Goal: Find specific page/section: Find specific page/section

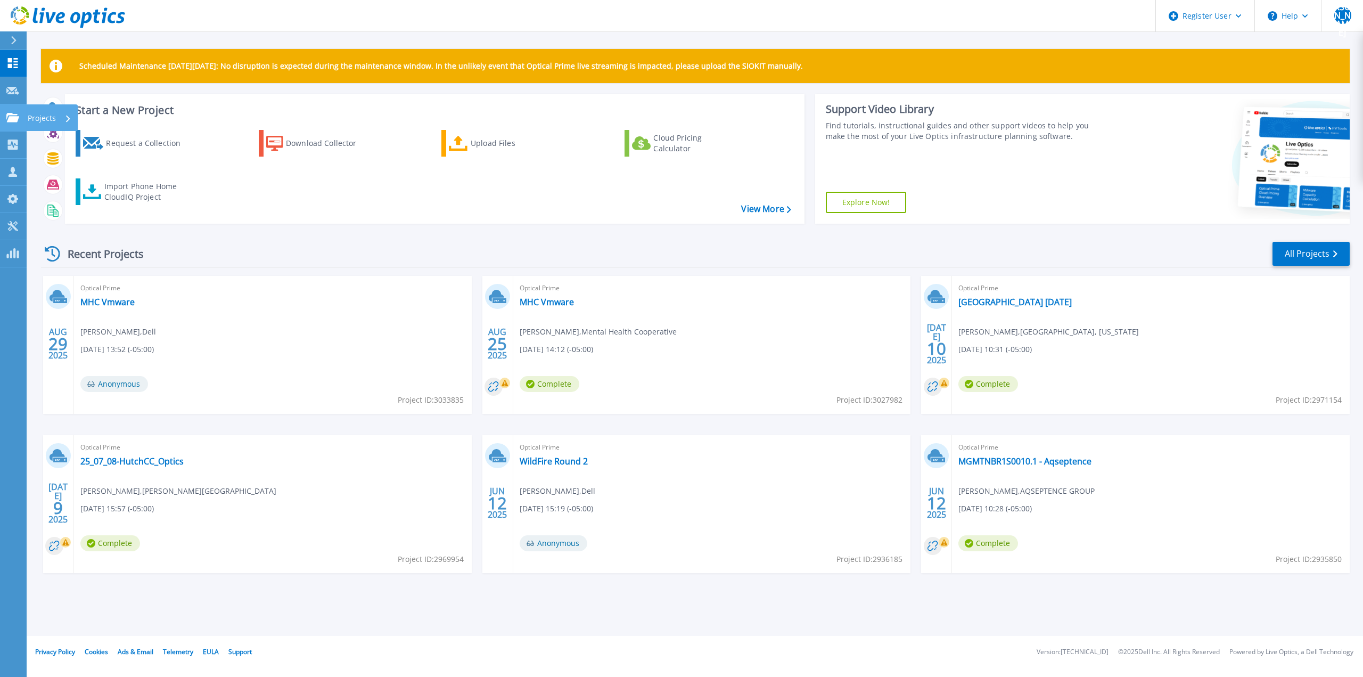
click at [9, 124] on link "Projects Projects" at bounding box center [13, 117] width 27 height 27
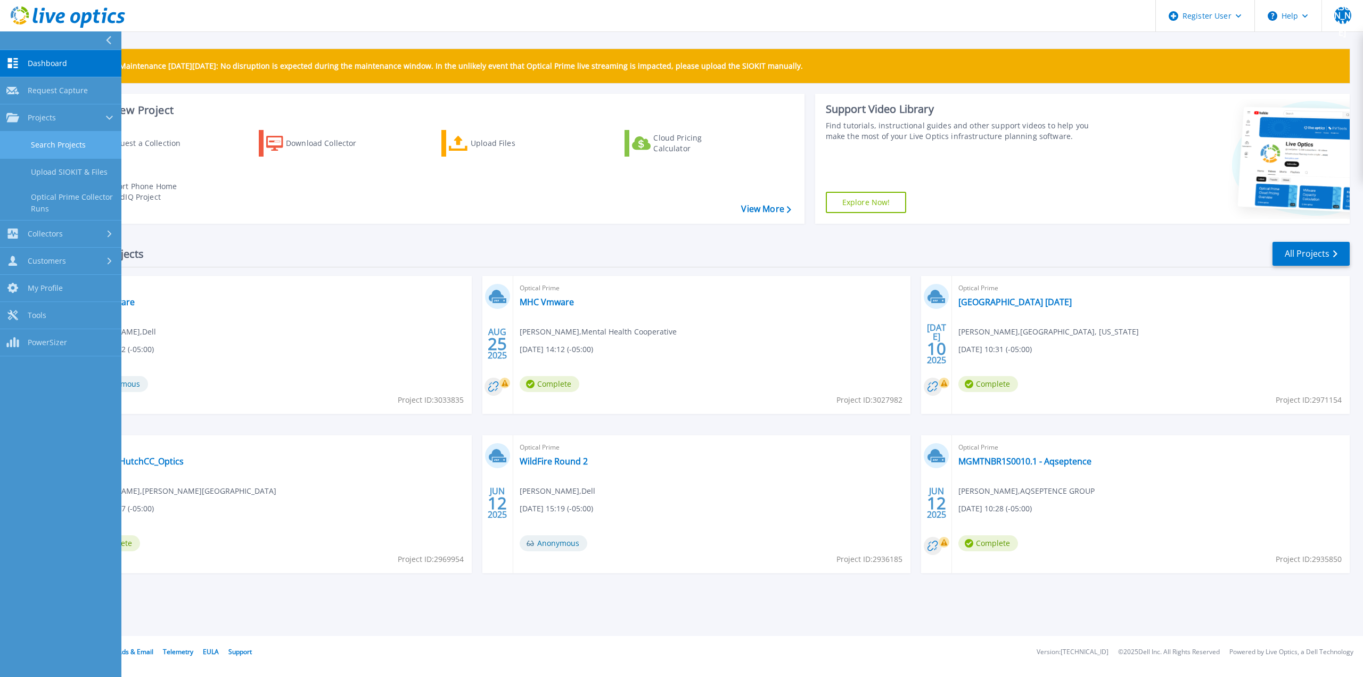
click at [37, 143] on link "Search Projects" at bounding box center [60, 145] width 121 height 27
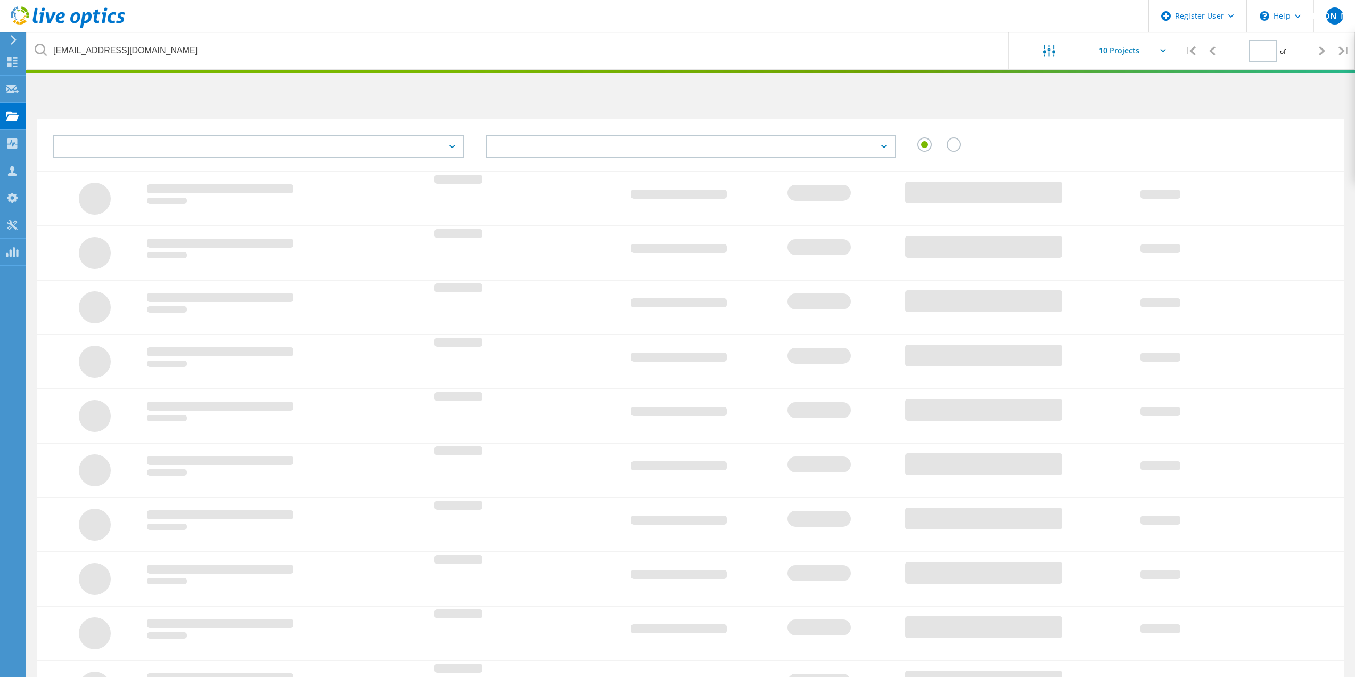
type input "1"
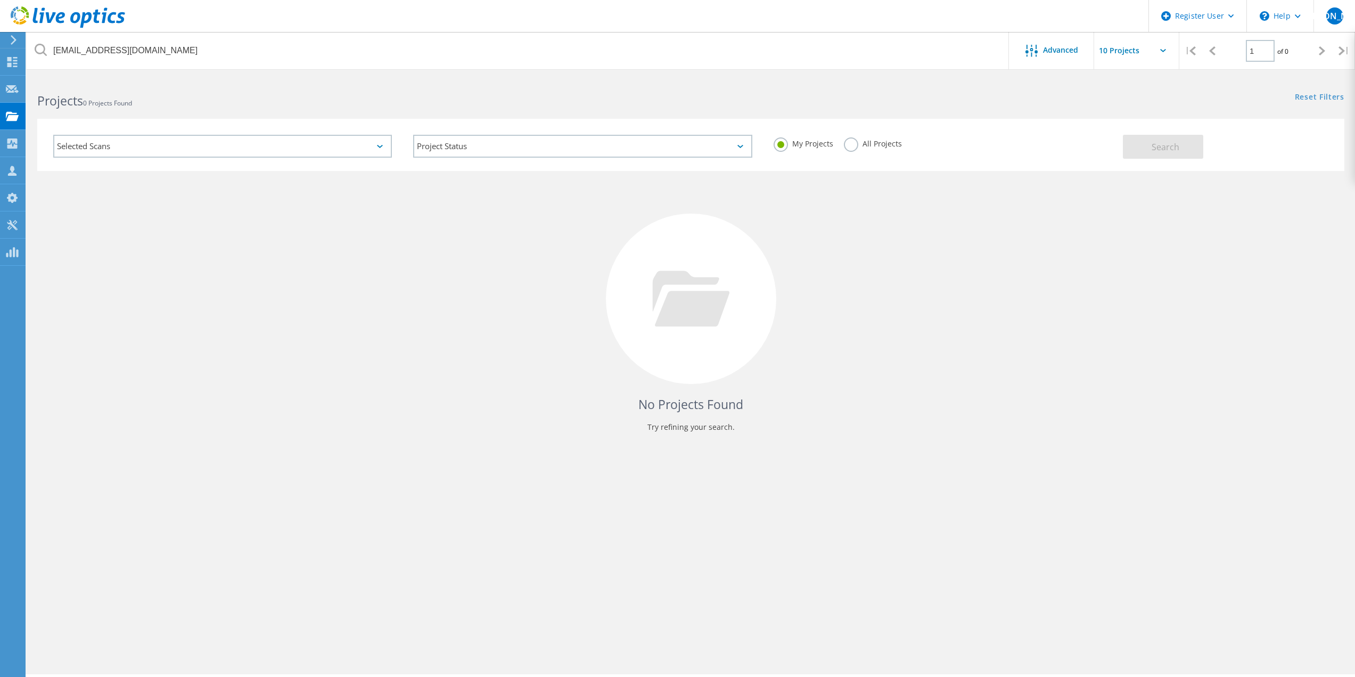
click at [856, 150] on div "All Projects" at bounding box center [873, 144] width 58 height 15
click at [854, 148] on label "All Projects" at bounding box center [873, 142] width 58 height 10
click at [0, 0] on input "All Projects" at bounding box center [0, 0] width 0 height 0
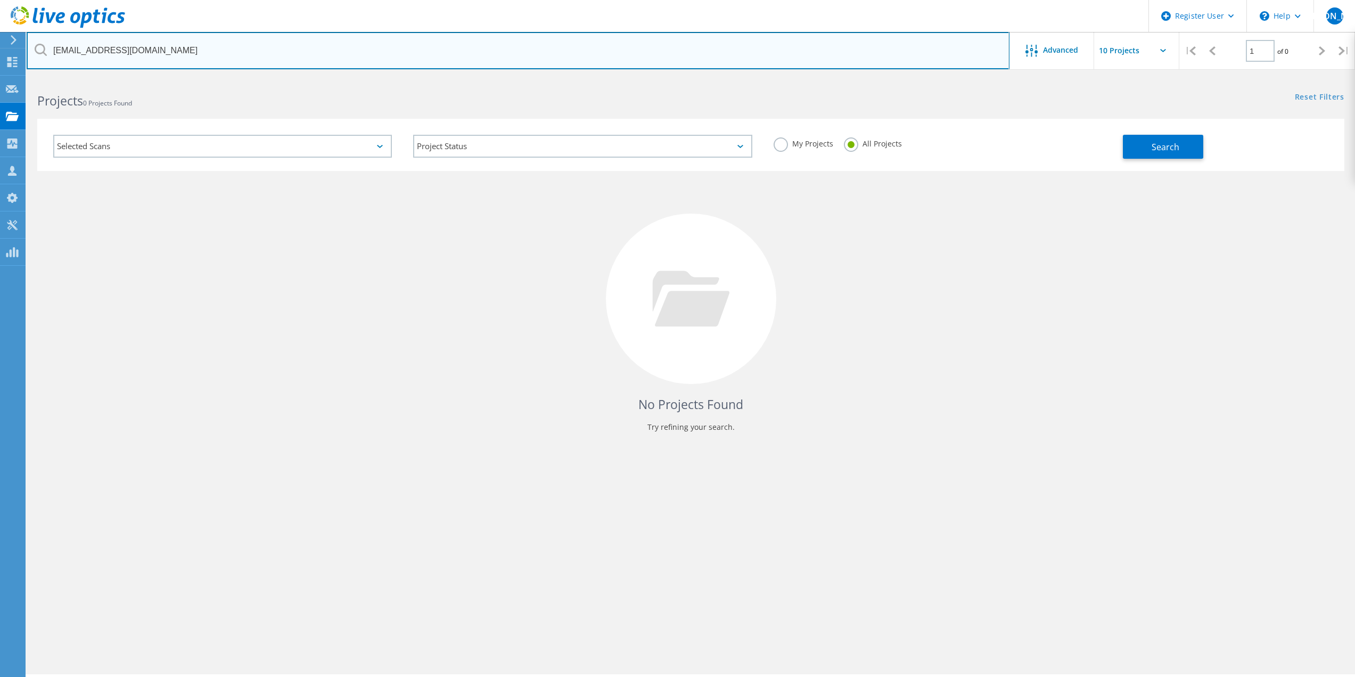
click at [550, 43] on input "cablanton@bistatedev.org" at bounding box center [518, 50] width 983 height 37
click at [549, 43] on input "cablanton@bistatedev.org" at bounding box center [518, 50] width 983 height 37
paste input "blangs@imrf"
type input "[EMAIL_ADDRESS][DOMAIN_NAME]"
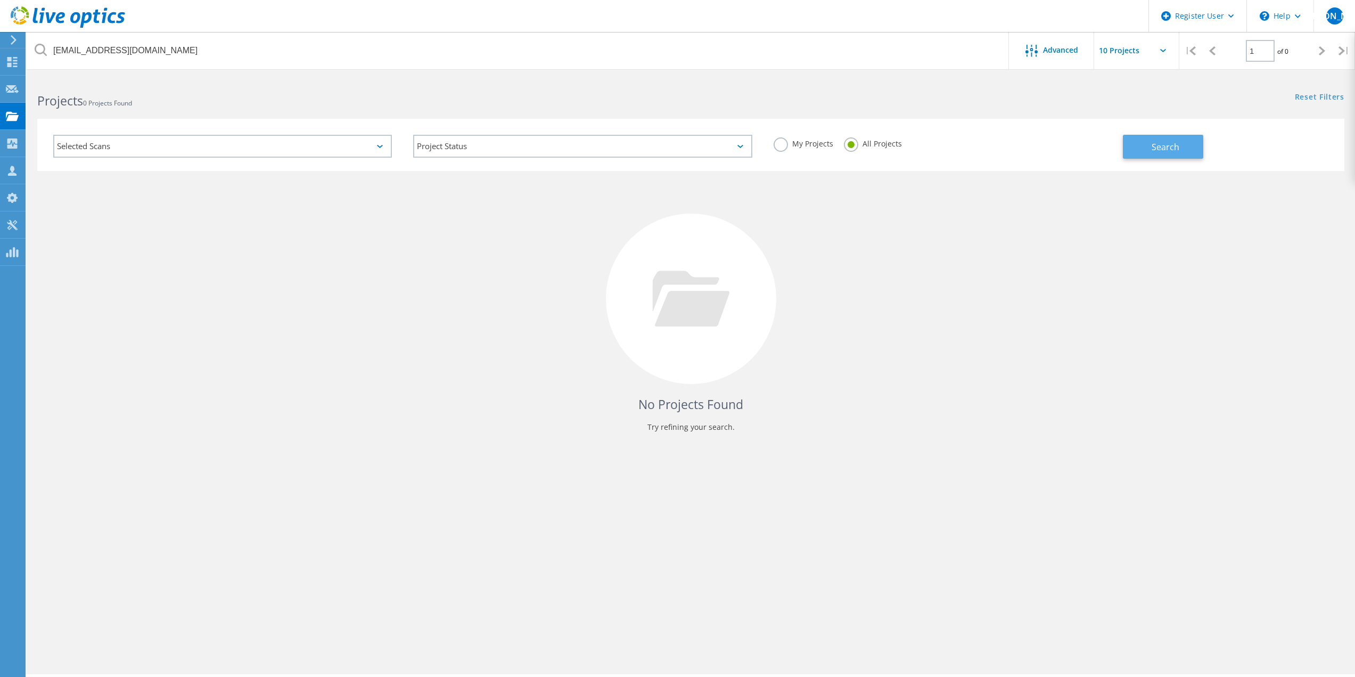
click at [1132, 141] on button "Search" at bounding box center [1163, 147] width 80 height 24
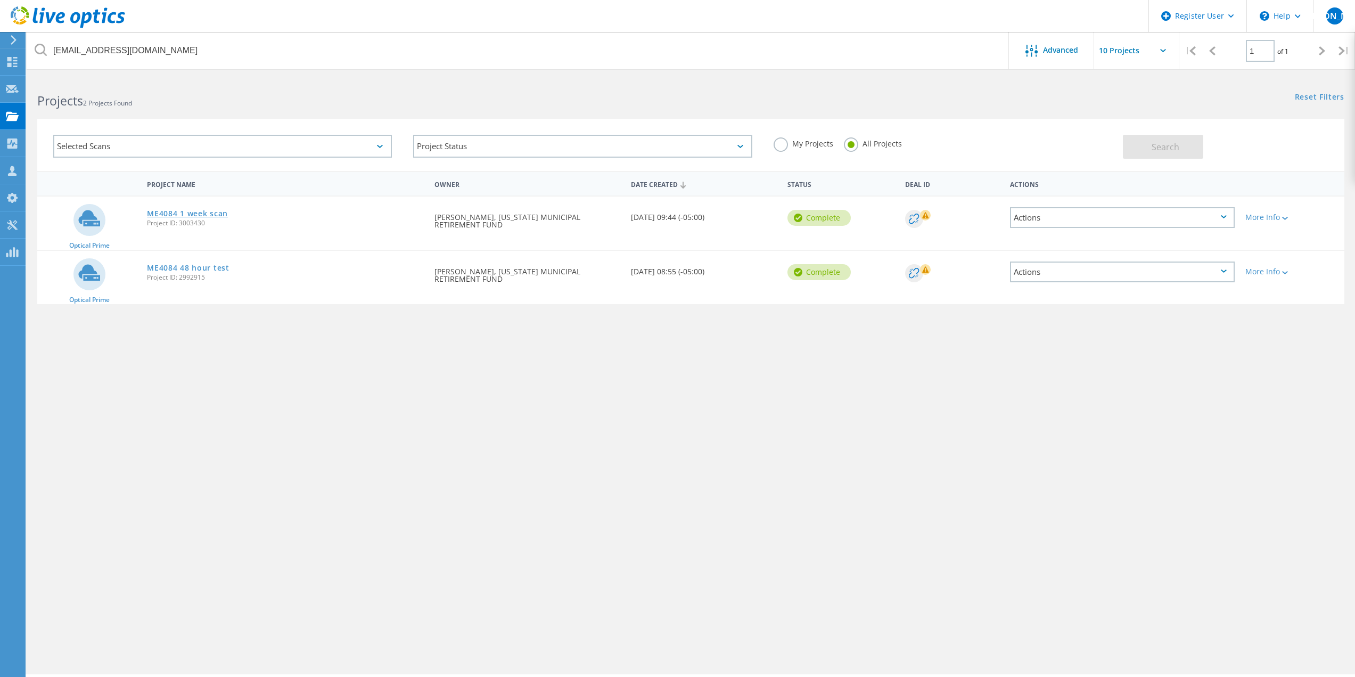
click at [178, 215] on link "ME4084 1 week scan" at bounding box center [187, 213] width 81 height 7
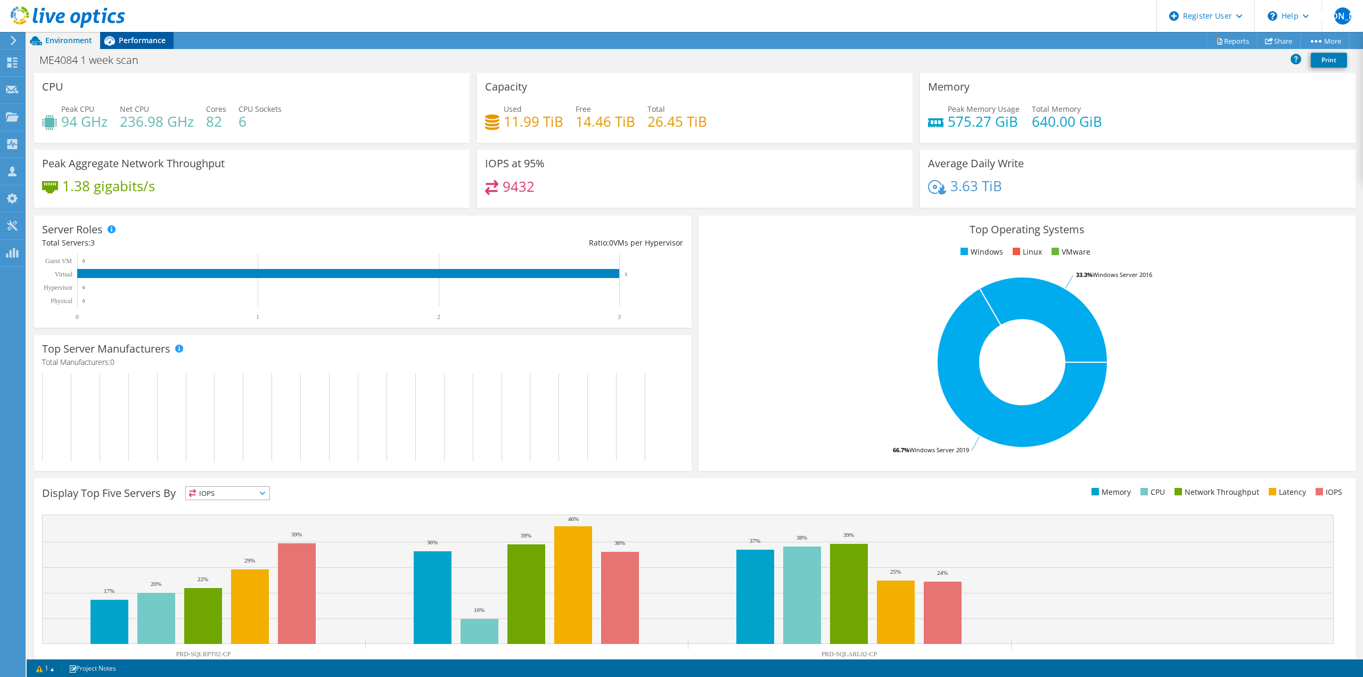
click at [127, 38] on span "Performance" at bounding box center [142, 40] width 47 height 10
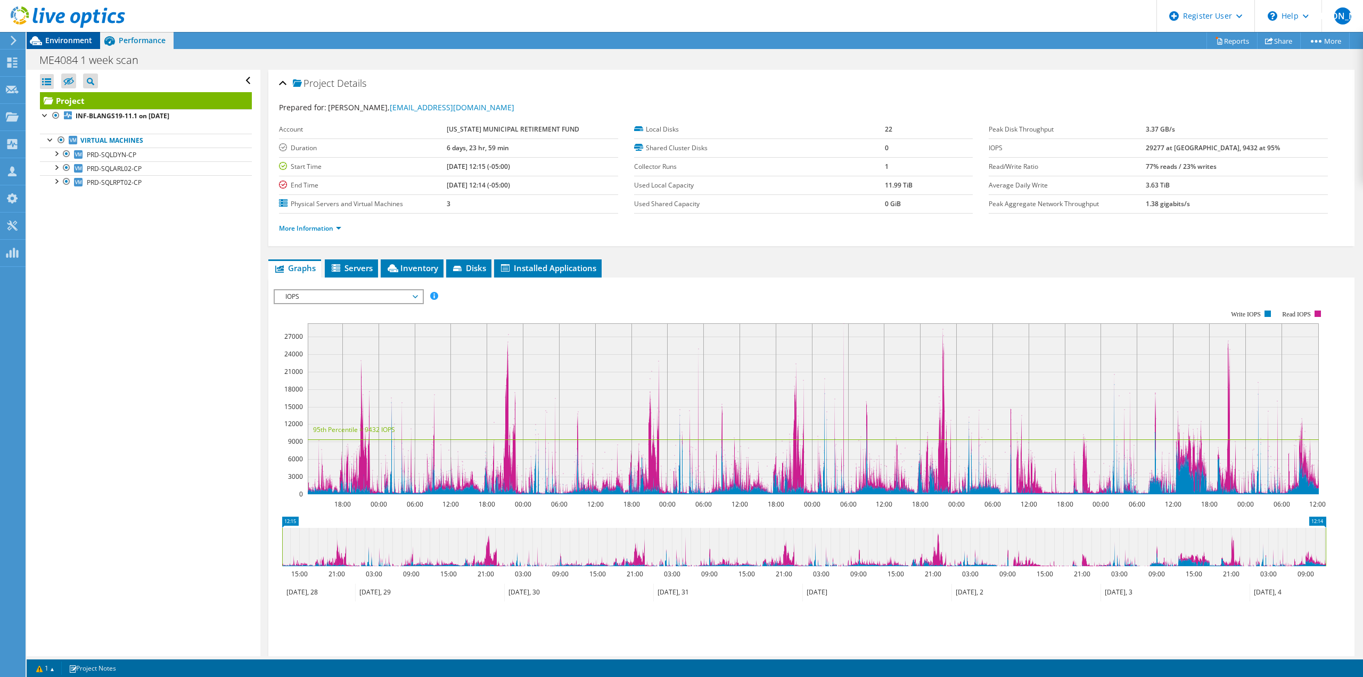
click at [74, 46] on div "Environment" at bounding box center [63, 40] width 73 height 17
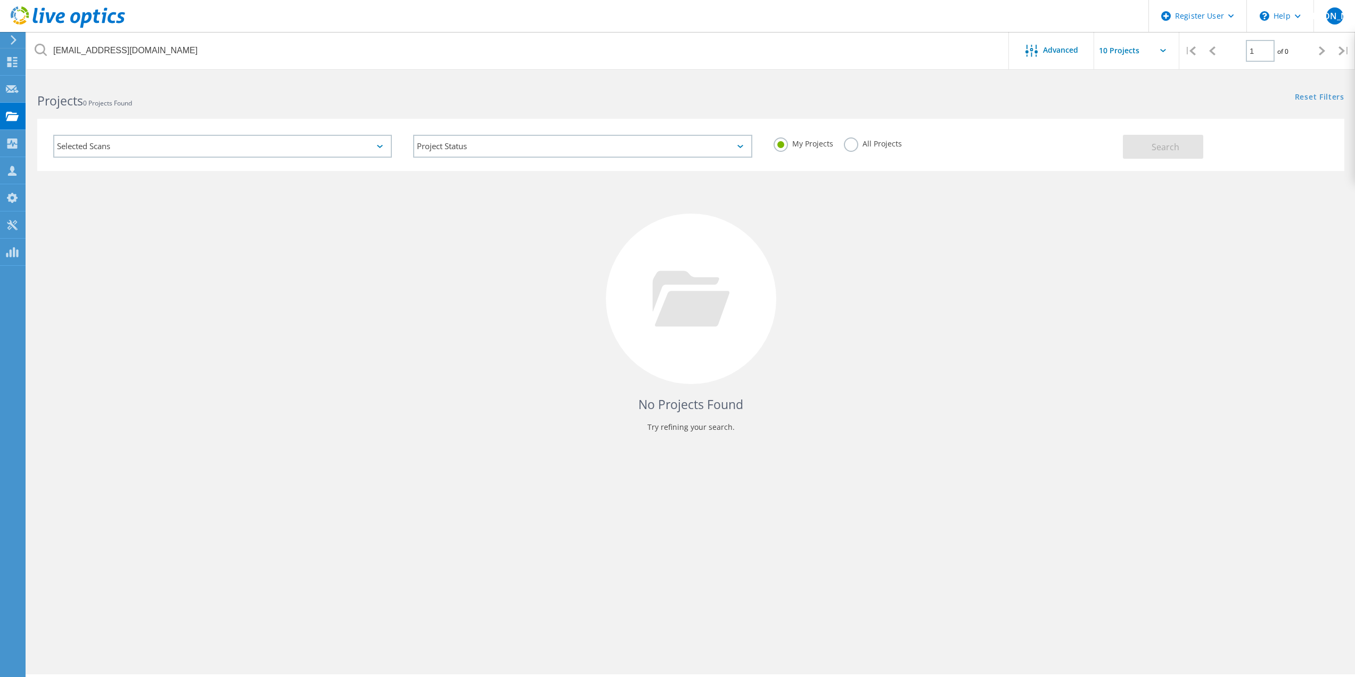
click at [857, 145] on label "All Projects" at bounding box center [873, 142] width 58 height 10
click at [0, 0] on input "All Projects" at bounding box center [0, 0] width 0 height 0
click at [1149, 144] on button "Search" at bounding box center [1163, 147] width 80 height 24
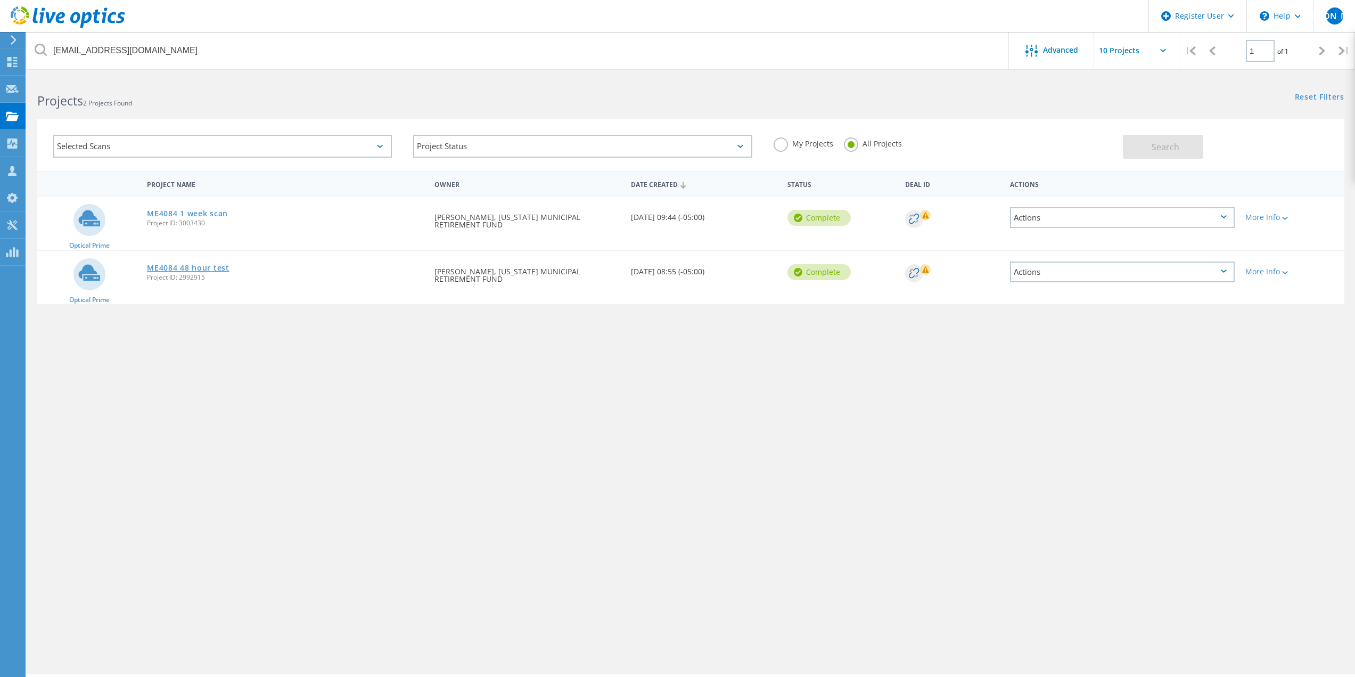
click at [214, 264] on link "ME4084 48 hour test" at bounding box center [188, 267] width 82 height 7
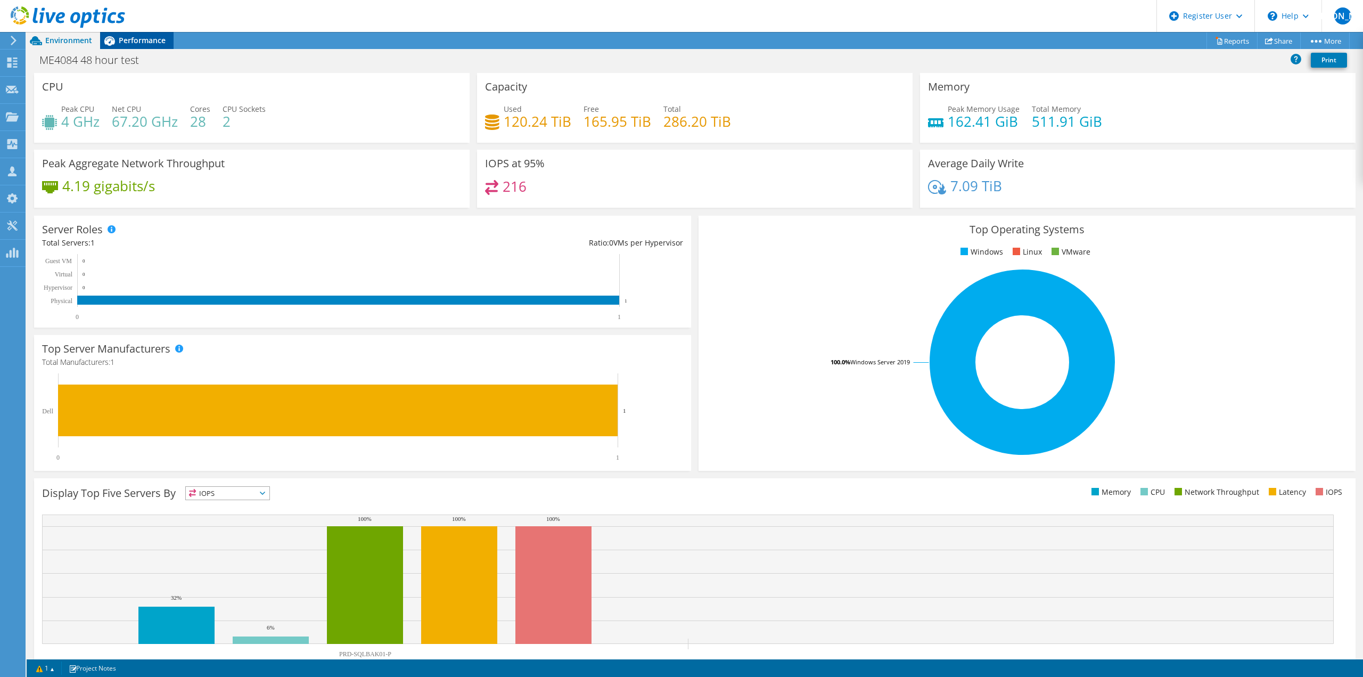
click at [137, 37] on span "Performance" at bounding box center [142, 40] width 47 height 10
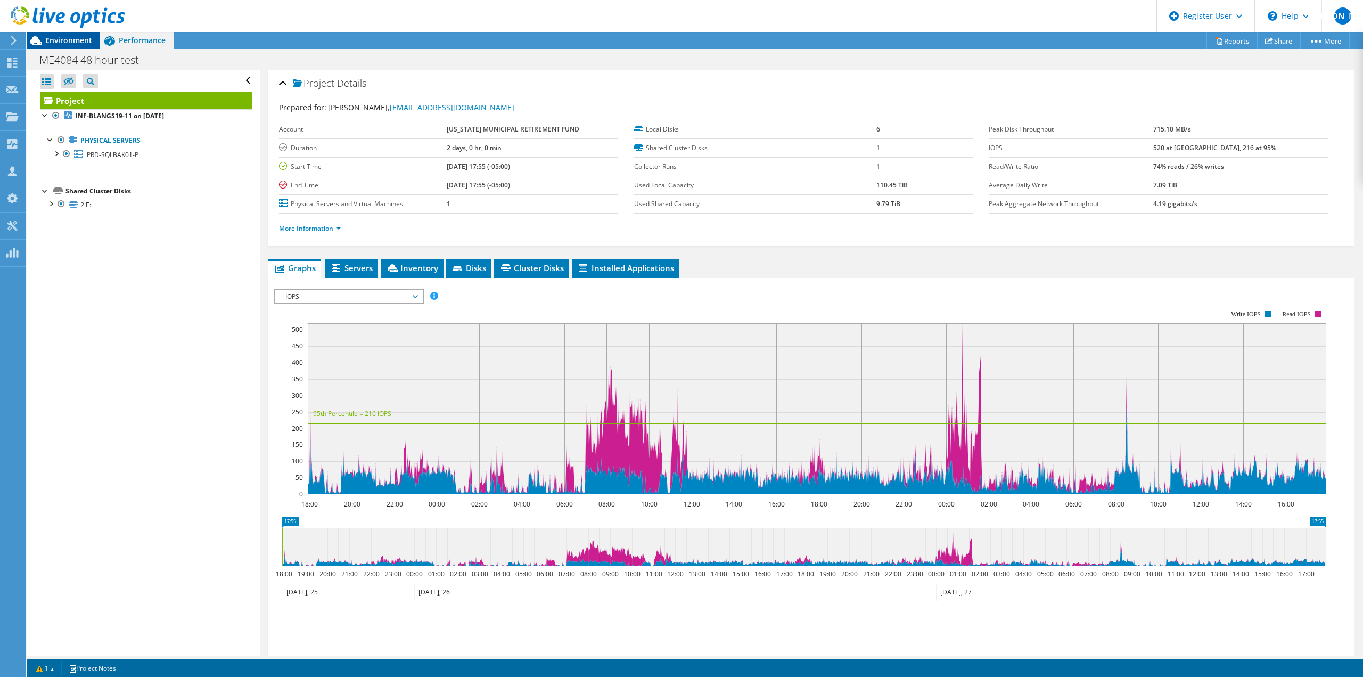
click at [86, 44] on span "Environment" at bounding box center [68, 40] width 47 height 10
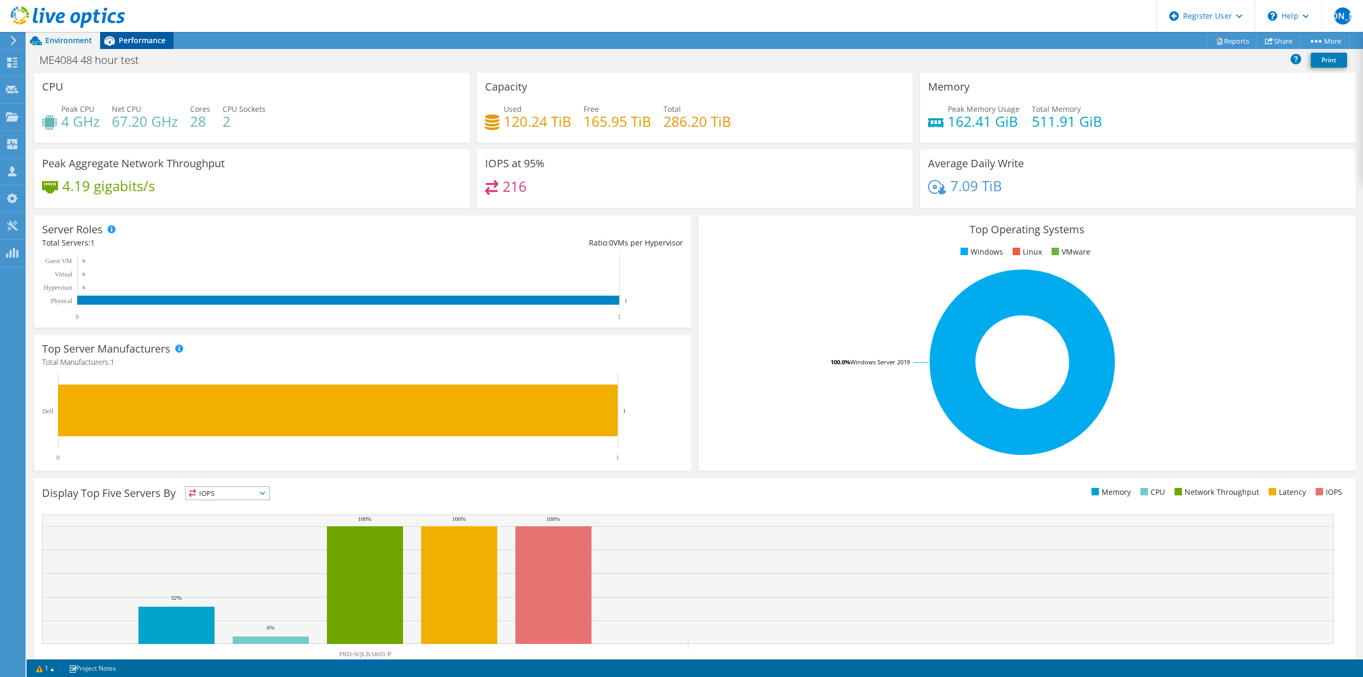
click at [129, 44] on span "Performance" at bounding box center [142, 40] width 47 height 10
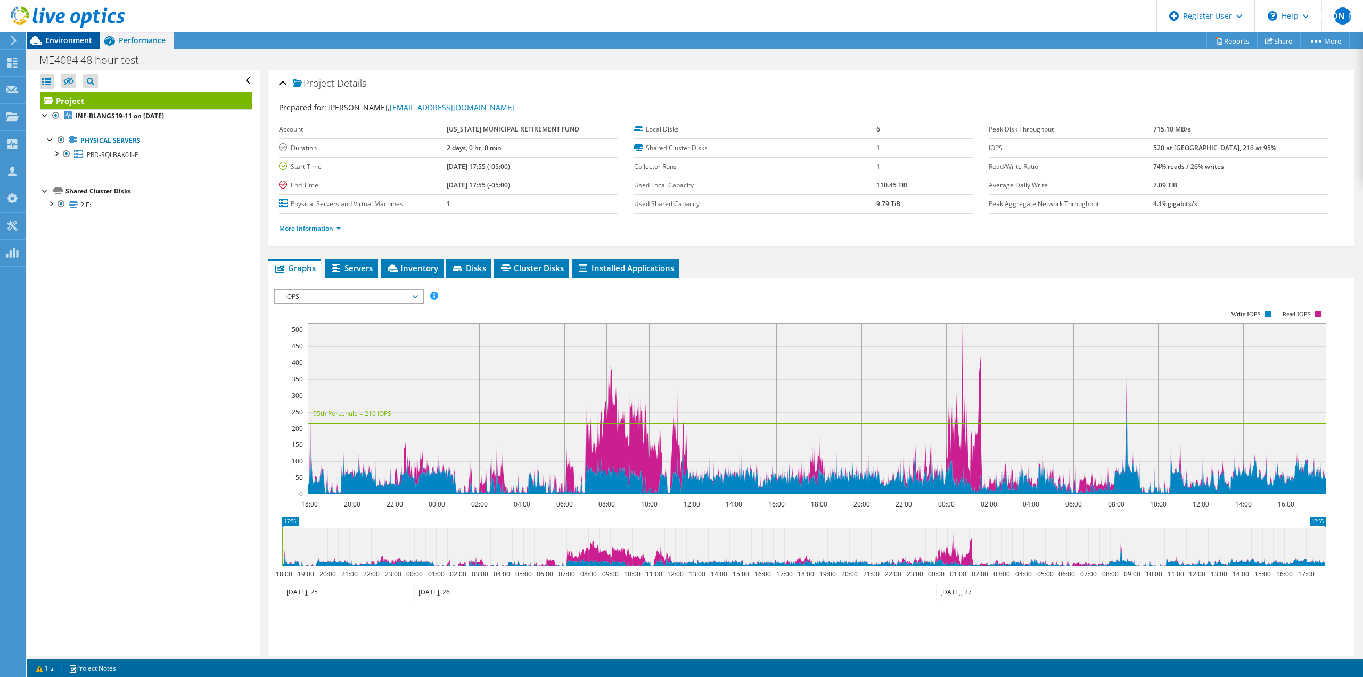
click at [77, 40] on span "Environment" at bounding box center [68, 40] width 47 height 10
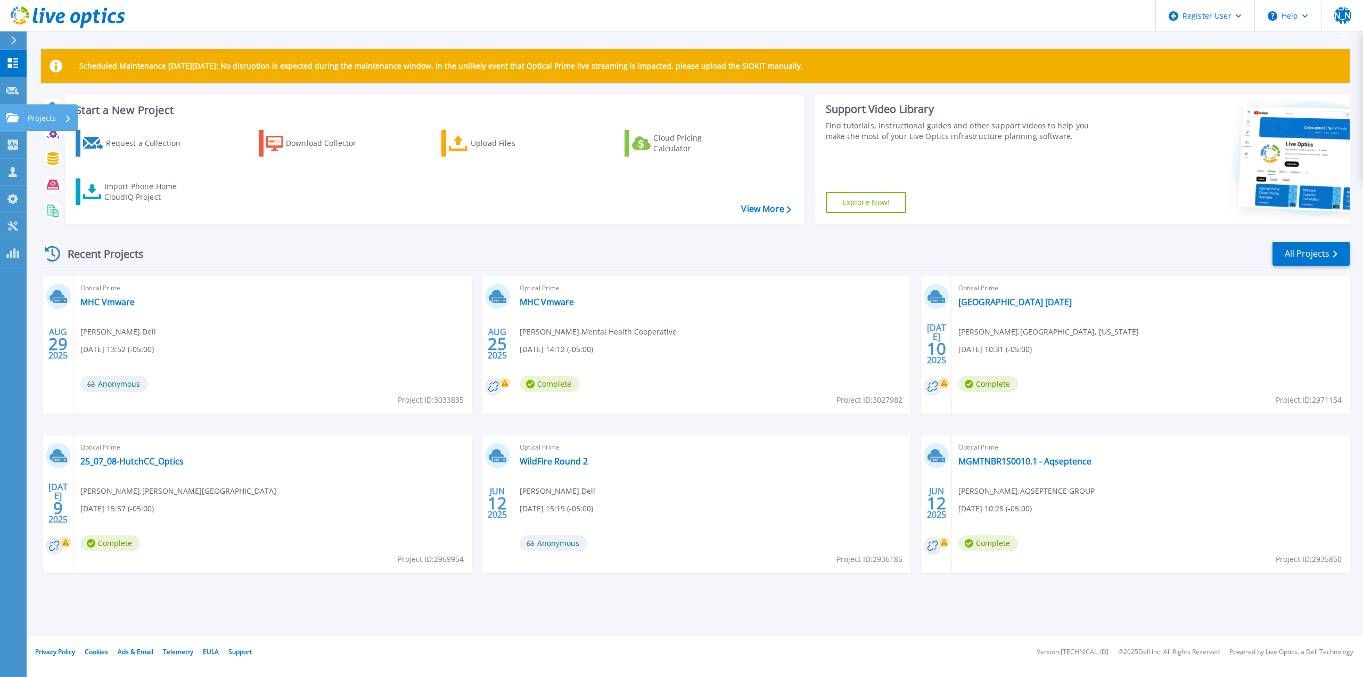
click at [18, 128] on link "Projects Projects" at bounding box center [13, 117] width 27 height 27
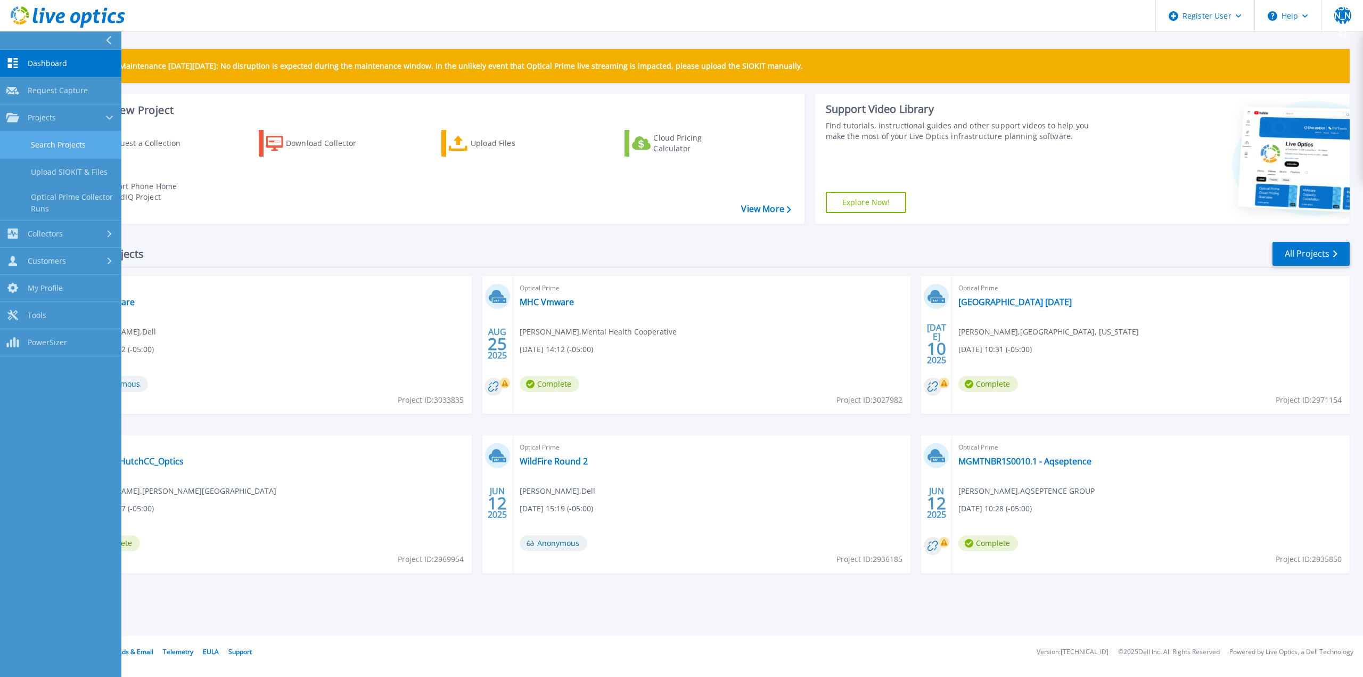
click at [76, 151] on link "Search Projects" at bounding box center [60, 145] width 121 height 27
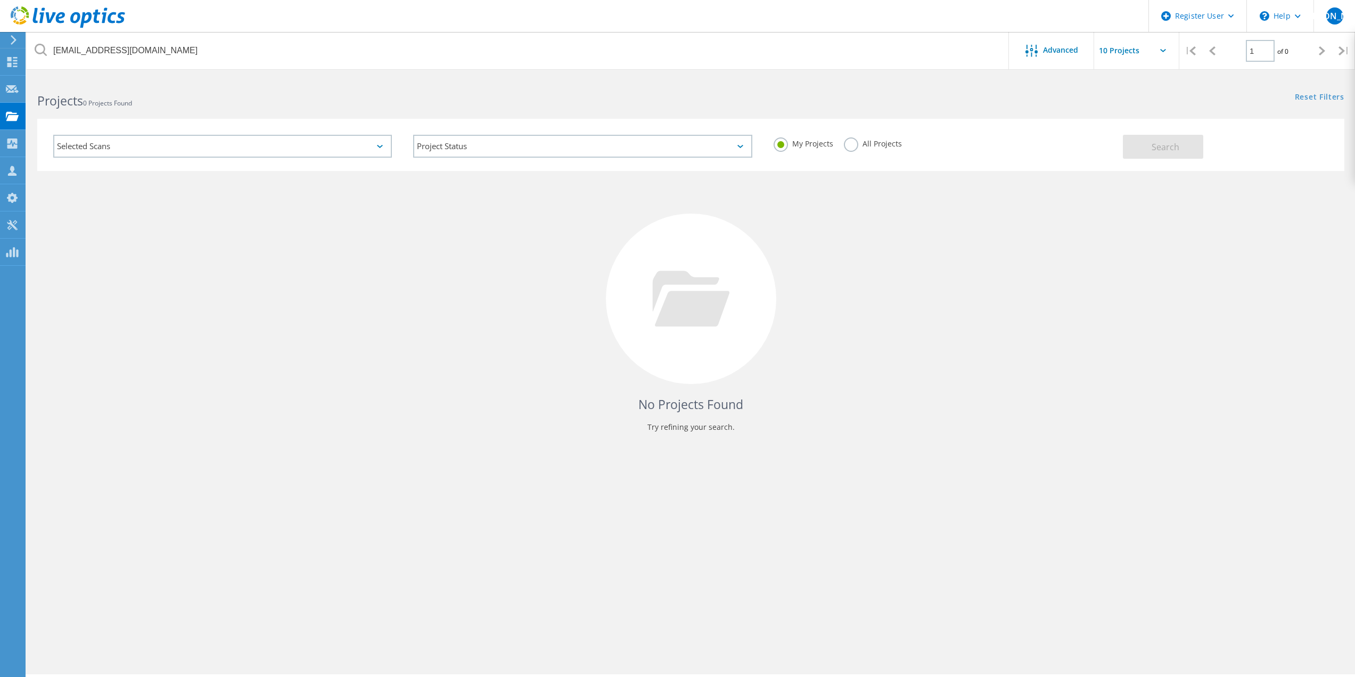
click at [863, 140] on label "All Projects" at bounding box center [873, 142] width 58 height 10
click at [0, 0] on input "All Projects" at bounding box center [0, 0] width 0 height 0
click at [1145, 141] on button "Search" at bounding box center [1163, 147] width 80 height 24
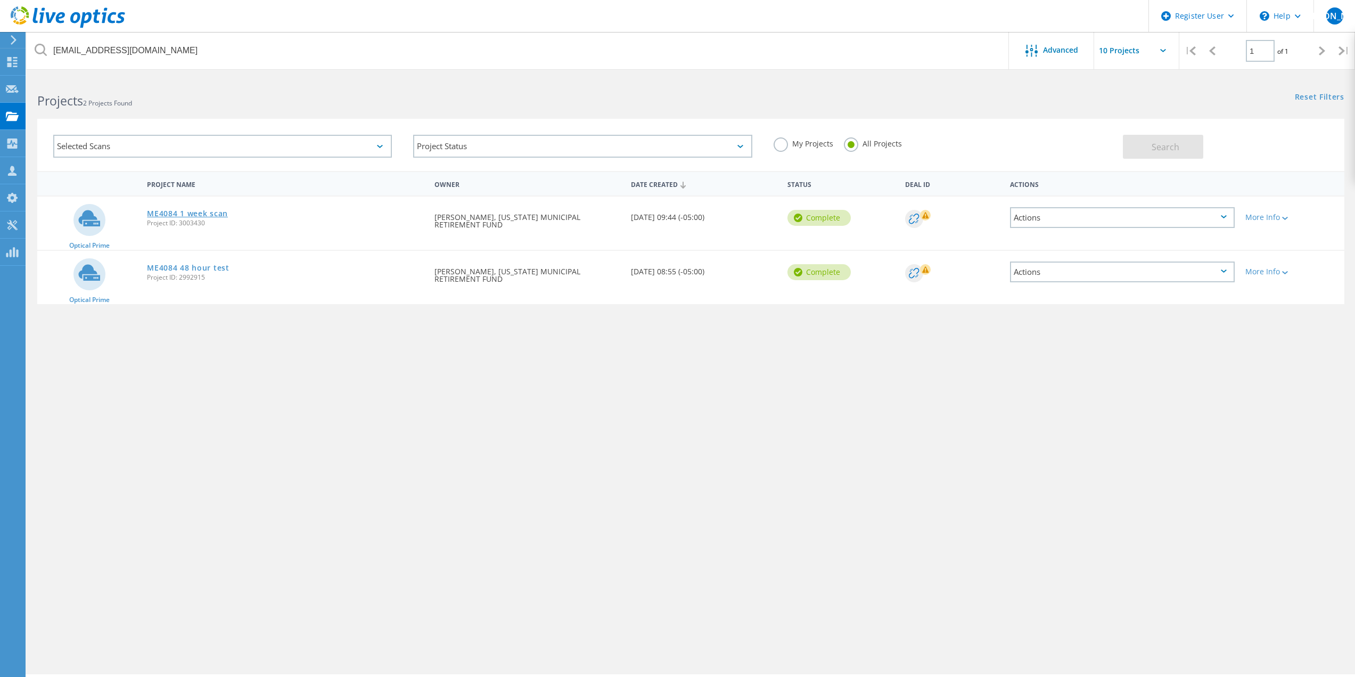
click at [224, 214] on link "ME4084 1 week scan" at bounding box center [187, 213] width 81 height 7
